Goal: Communication & Community: Answer question/provide support

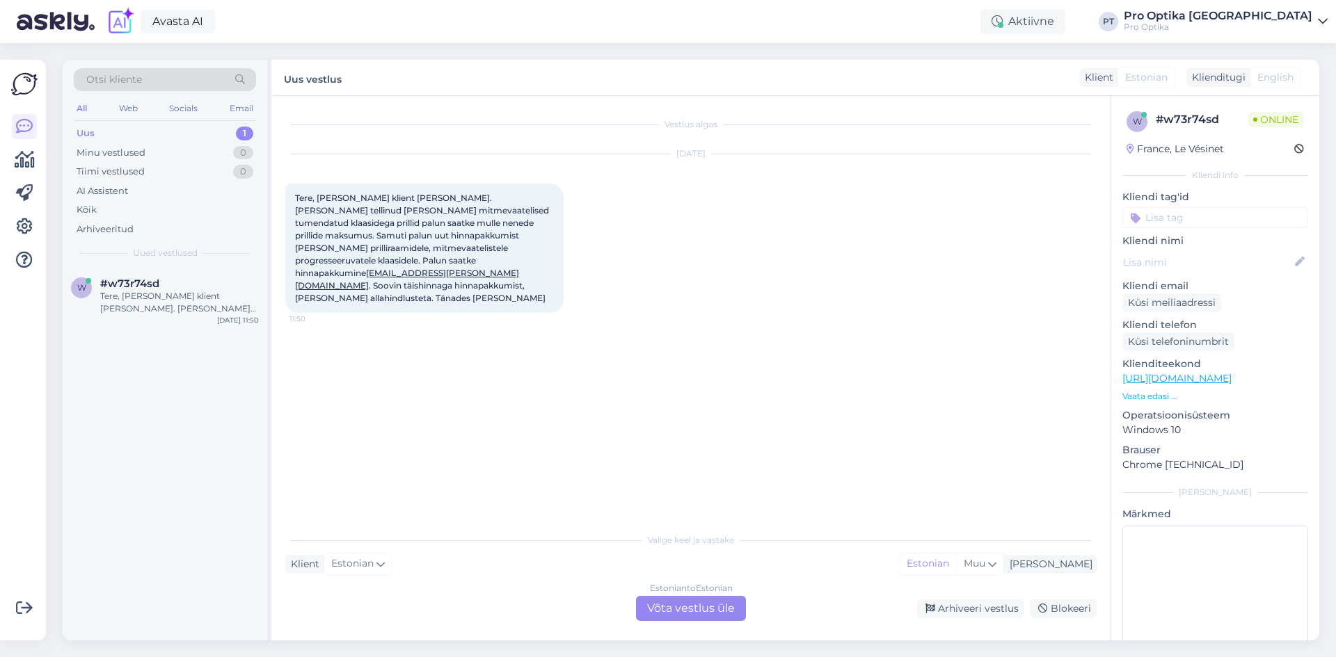
click at [669, 622] on div "Vestlus algas [DATE] Tere, [PERSON_NAME] klient [PERSON_NAME]. [PERSON_NAME] te…" at bounding box center [690, 368] width 839 height 545
click at [670, 610] on div "Estonian to Estonian Võta vestlus üle" at bounding box center [691, 608] width 110 height 25
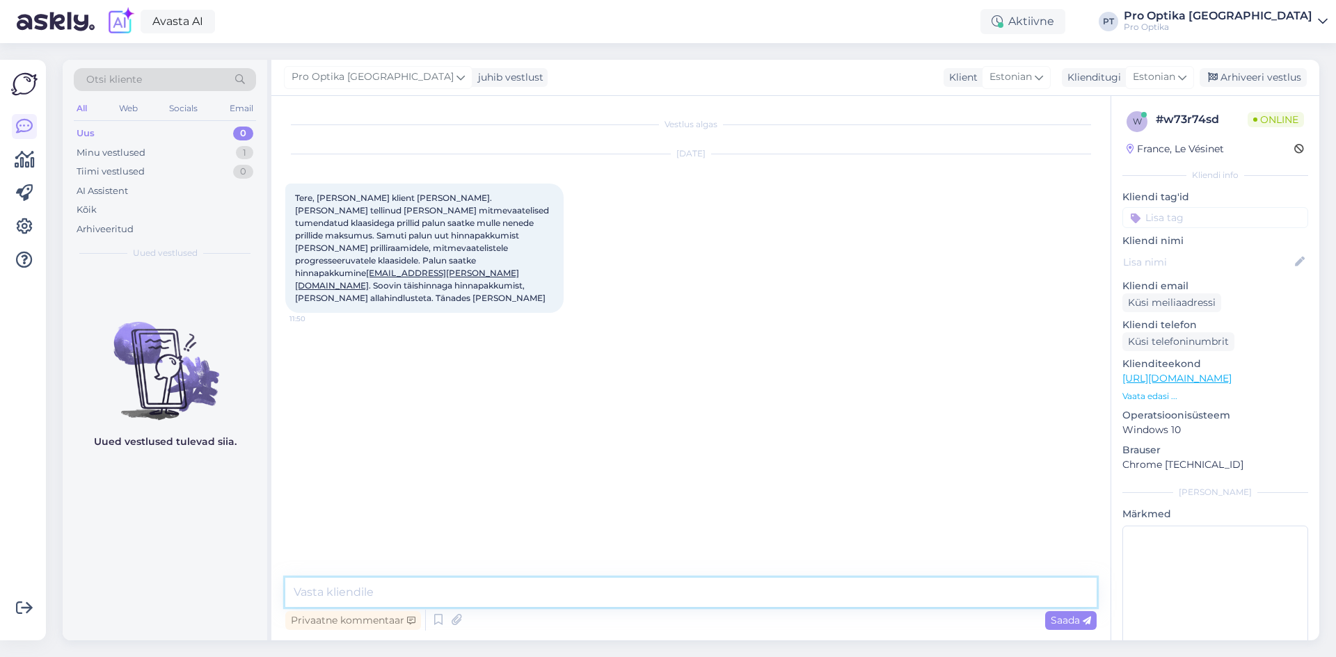
click at [404, 585] on textarea at bounding box center [690, 592] width 811 height 29
type textarea "Tere!"
drag, startPoint x: 371, startPoint y: 259, endPoint x: 464, endPoint y: 259, distance: 93.2
click at [464, 259] on span "Tere, [PERSON_NAME] klient [PERSON_NAME]. [PERSON_NAME] tellinud [PERSON_NAME] …" at bounding box center [423, 248] width 256 height 111
copy span "[EMAIL_ADDRESS][PERSON_NAME][DOMAIN_NAME]"
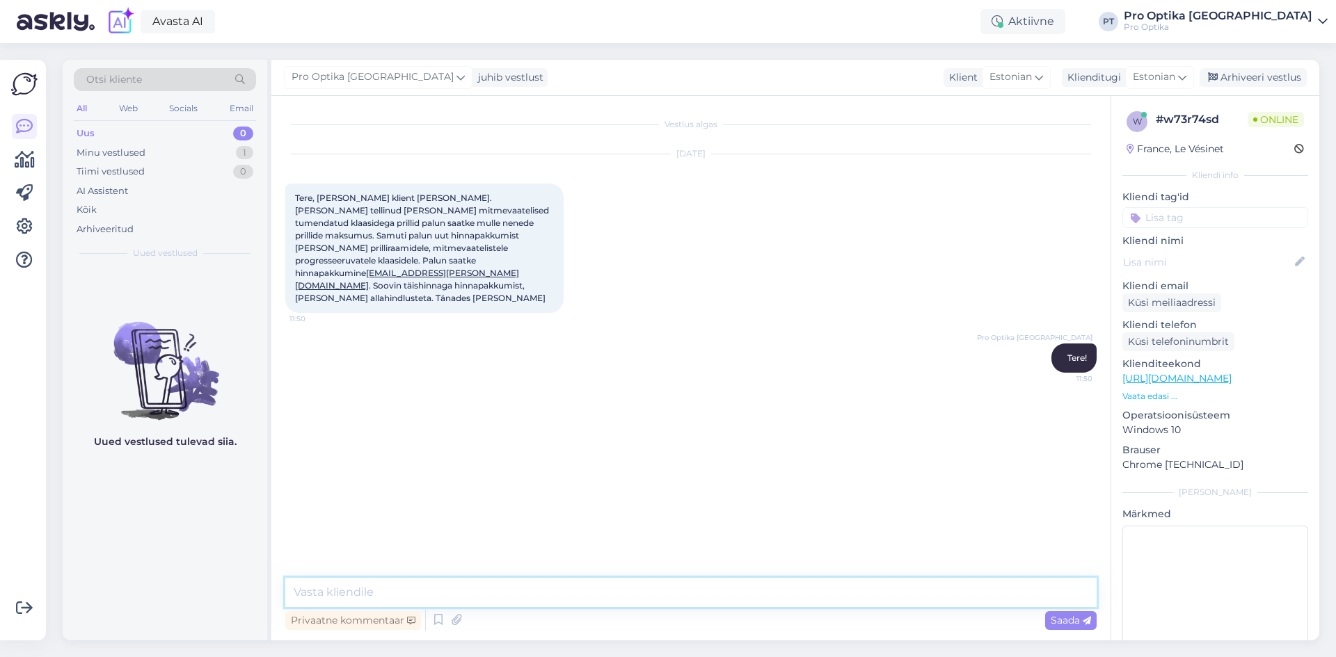
click at [401, 601] on textarea at bounding box center [690, 592] width 811 height 29
type textarea "Saadan Teile info emailile."
click at [399, 590] on textarea at bounding box center [690, 592] width 811 height 29
type textarea "K"
type textarea "k"
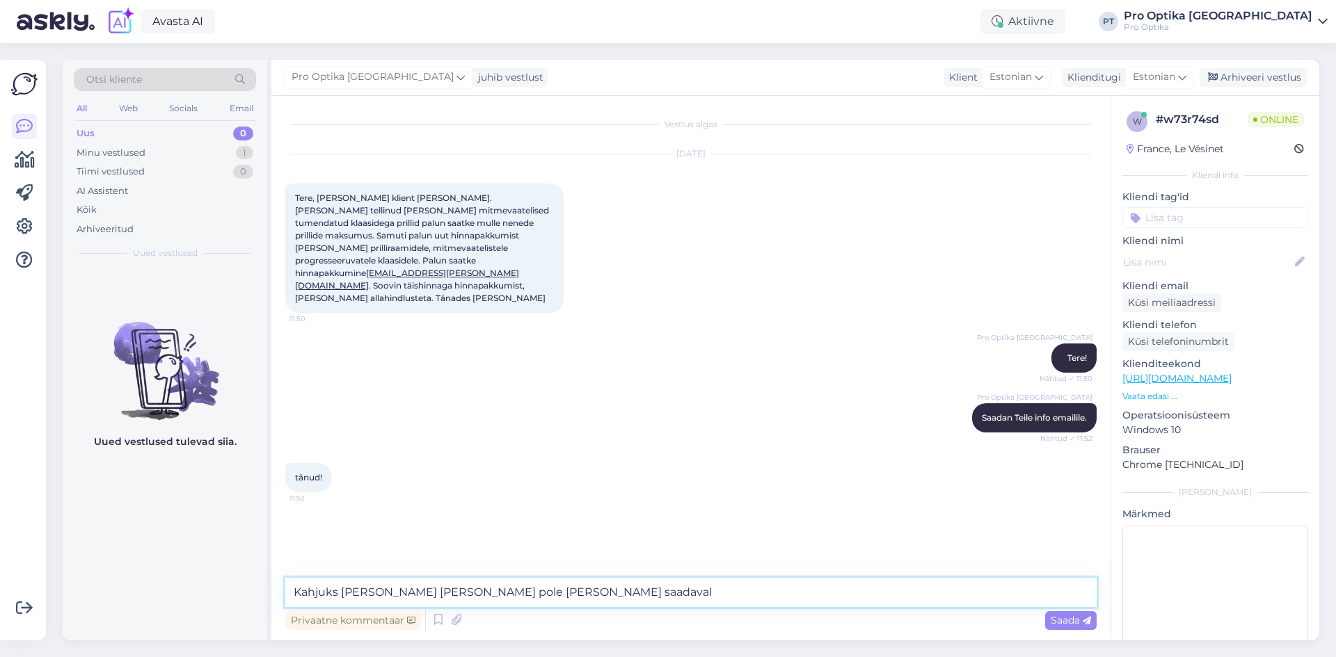
type textarea "Kahjuks [PERSON_NAME] [PERSON_NAME] pole [PERSON_NAME] saadaval."
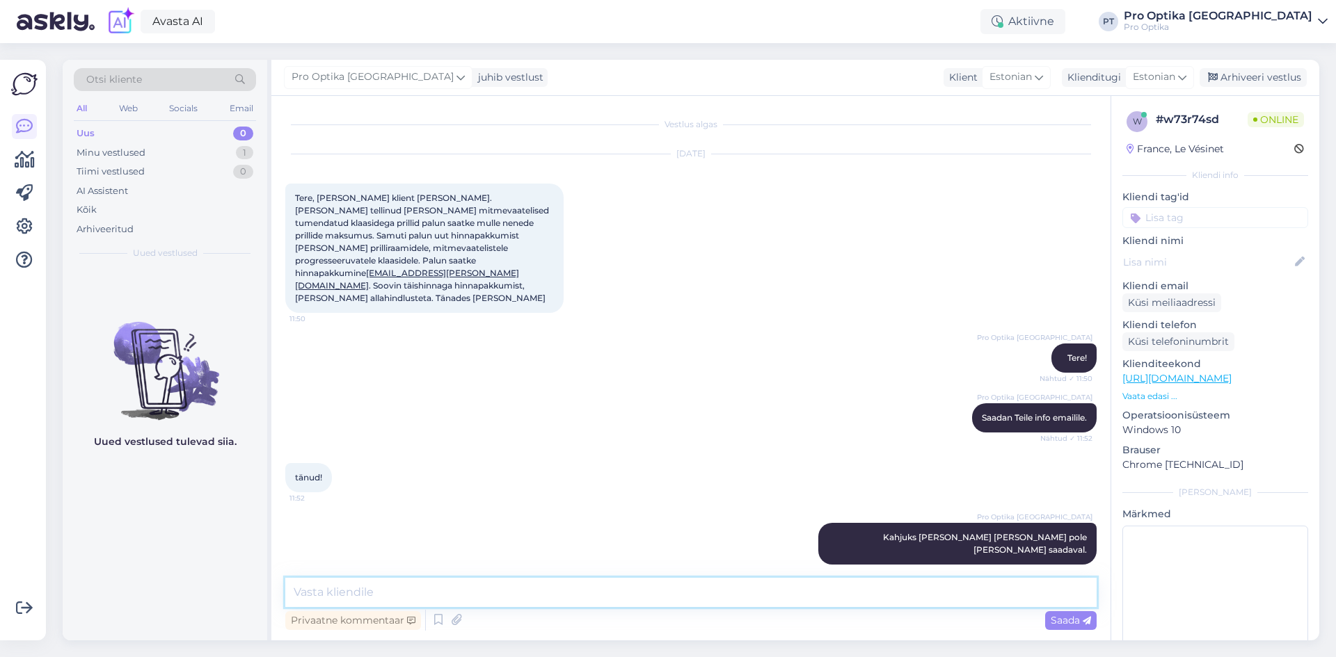
click at [551, 596] on textarea at bounding box center [690, 592] width 811 height 29
type textarea "M"
type textarea "V"
type textarea "H"
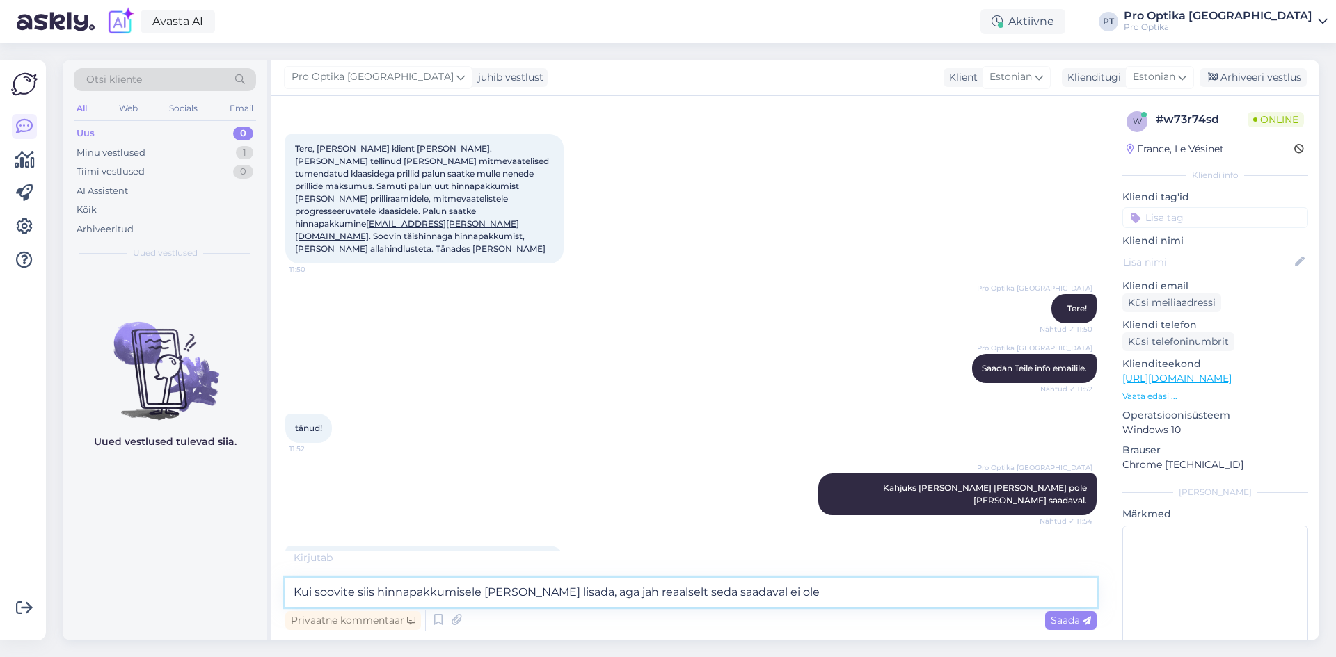
type textarea "Kui soovite siis hinnapakkumisele [PERSON_NAME] lisada, aga jah reaalselt seda …"
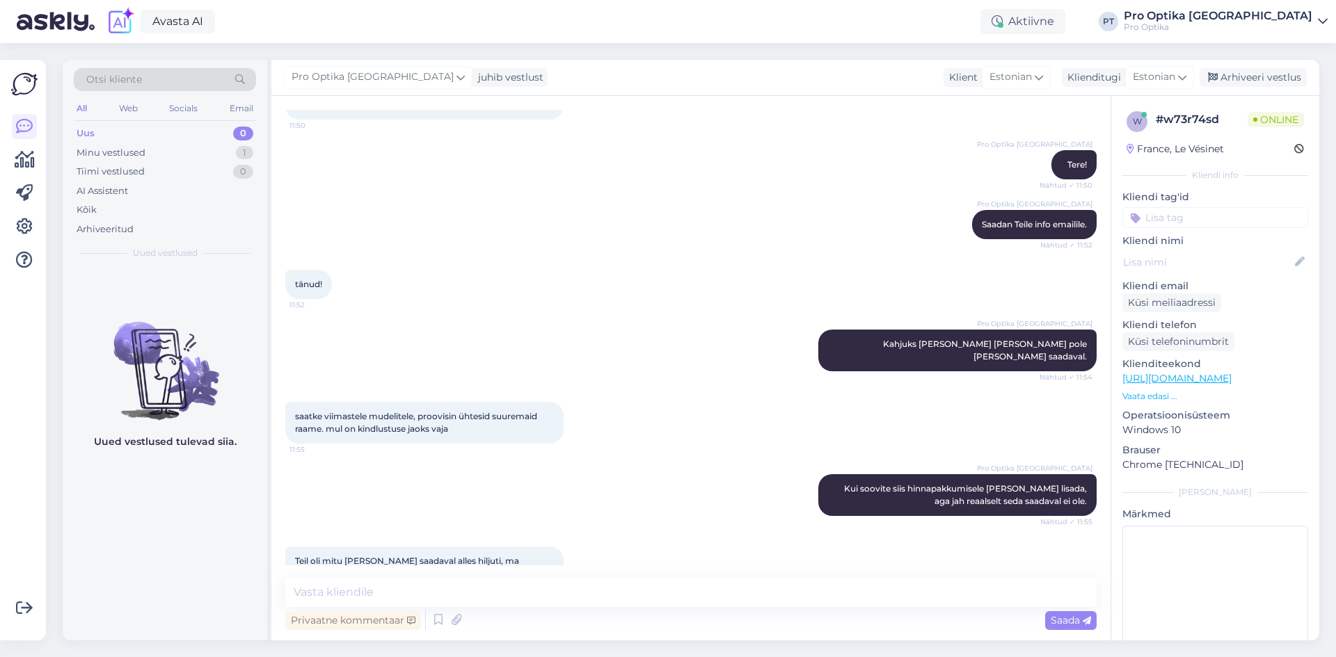
scroll to position [207, 0]
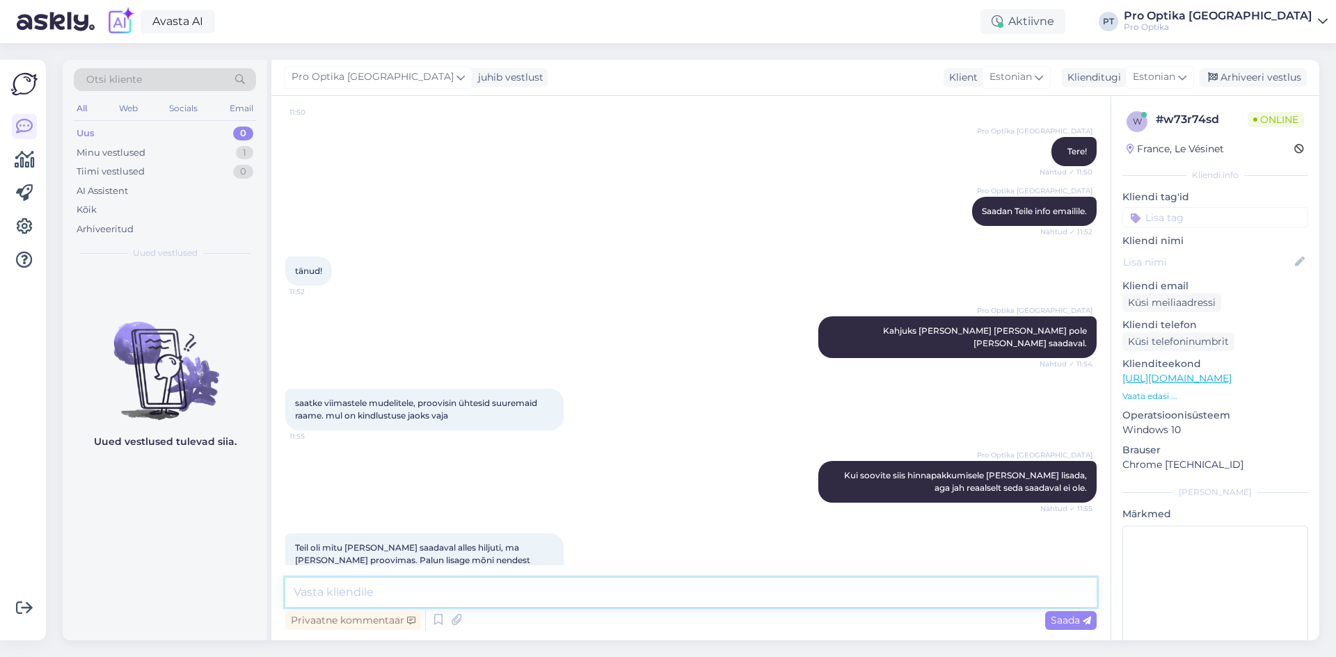
click at [421, 584] on textarea at bounding box center [690, 592] width 811 height 29
type textarea "Olgu, [PERSON_NAME] mis olemas on."
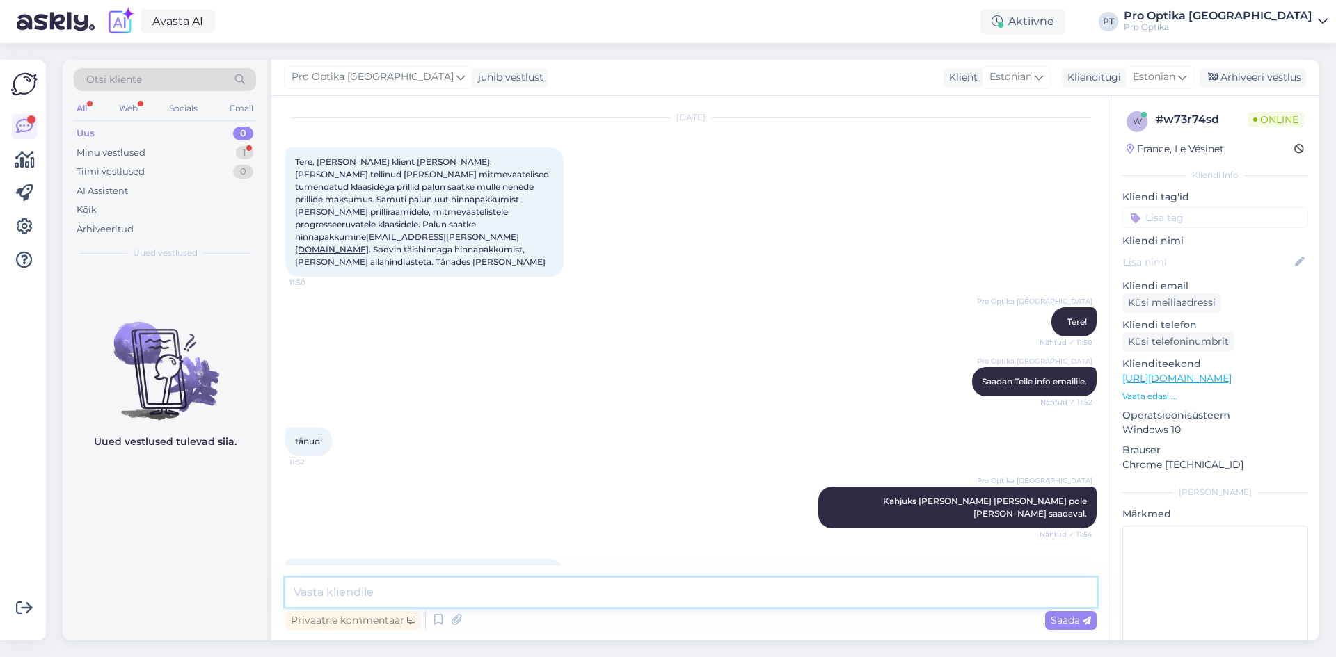
scroll to position [0, 0]
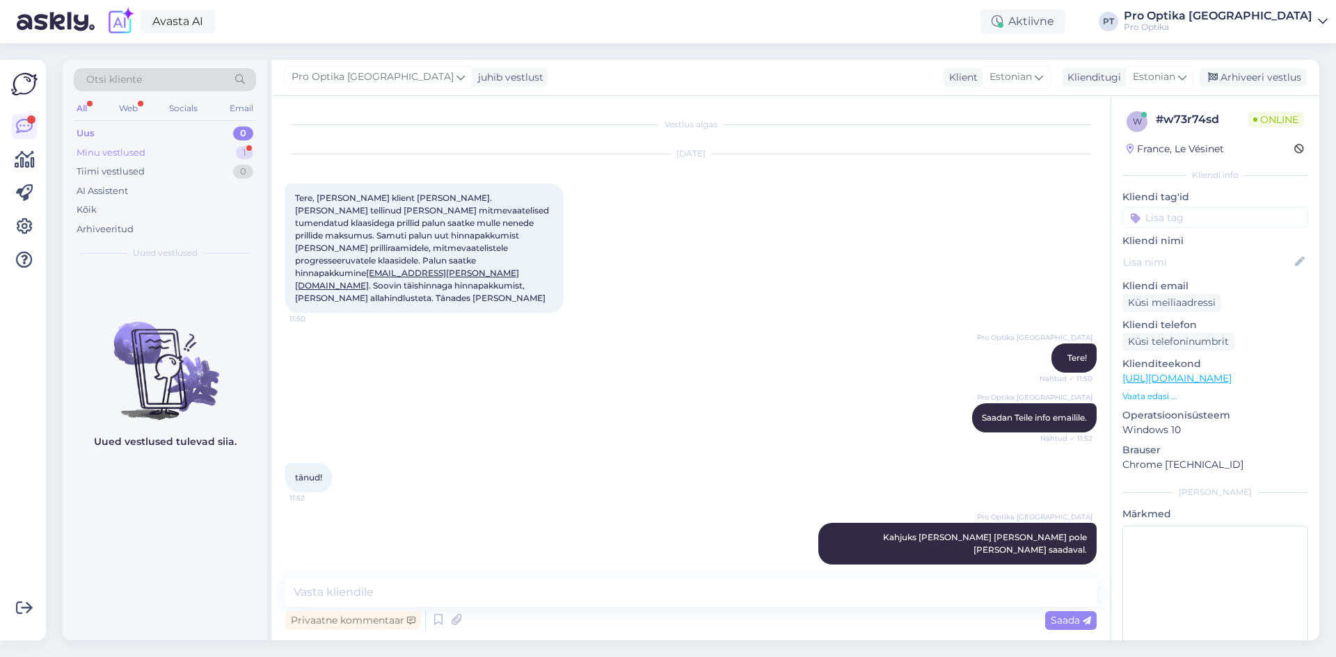
click at [215, 145] on div "Minu vestlused 1" at bounding box center [165, 152] width 182 height 19
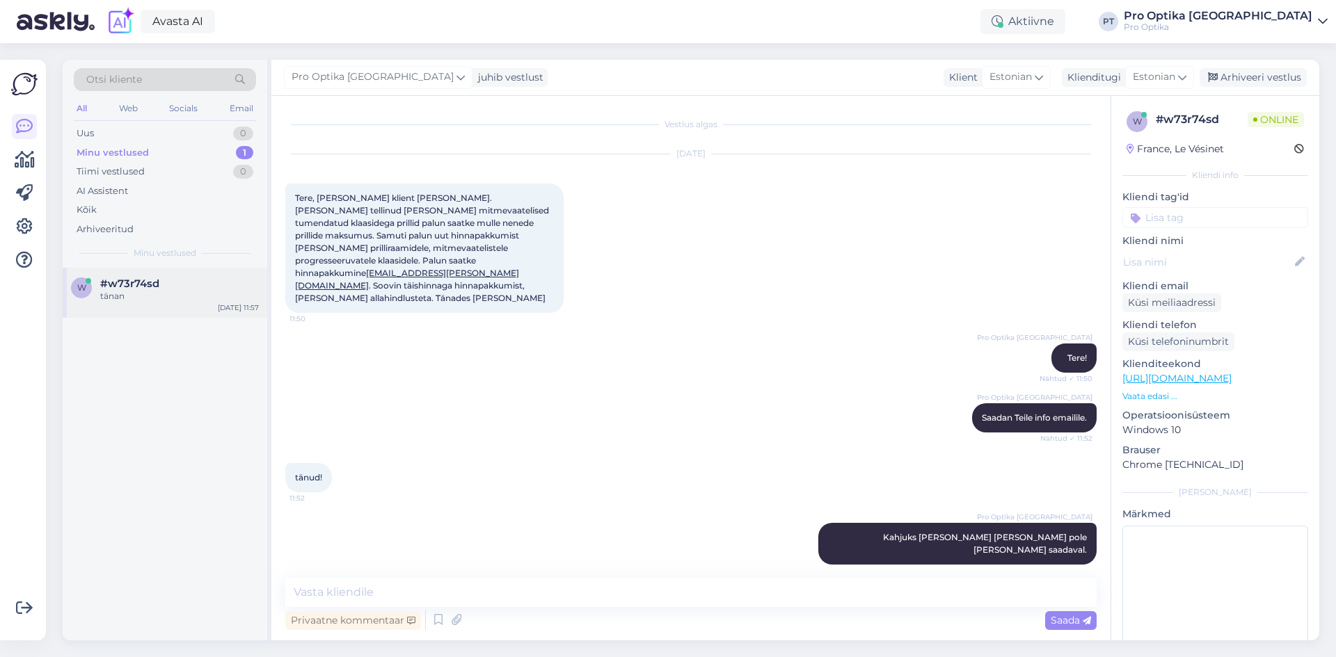
click at [171, 301] on div "tänan" at bounding box center [179, 296] width 159 height 13
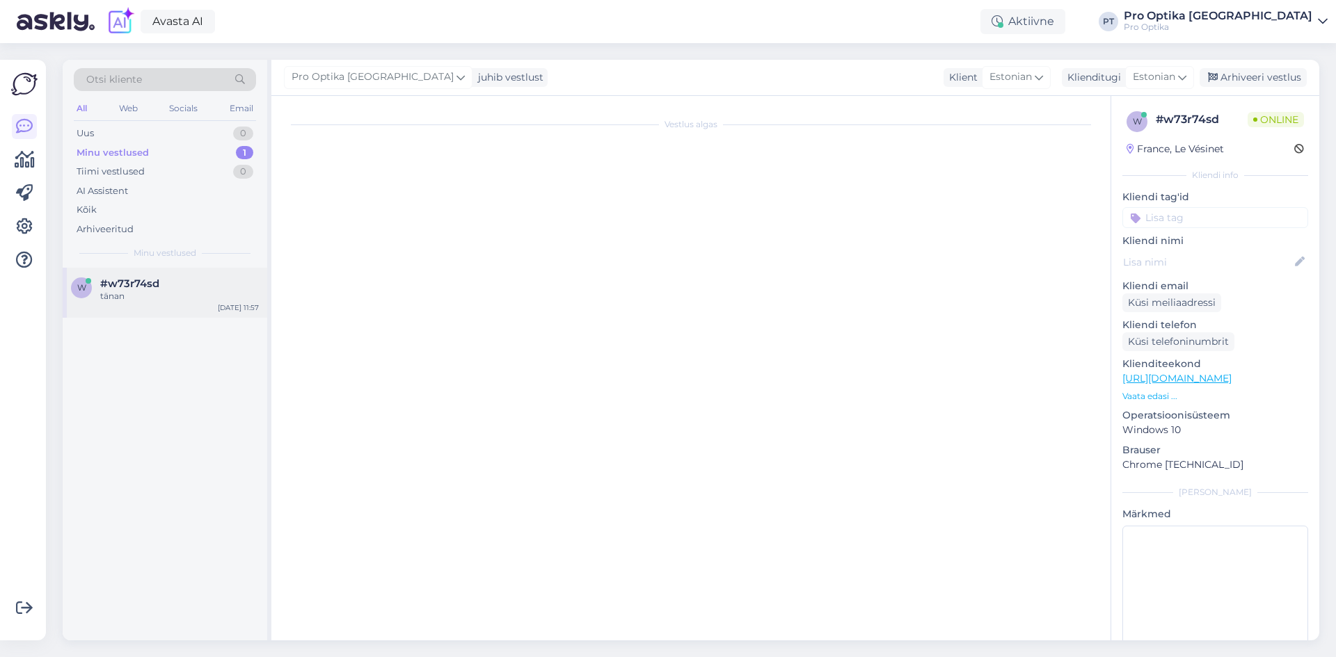
scroll to position [326, 0]
